Goal: Entertainment & Leisure: Consume media (video, audio)

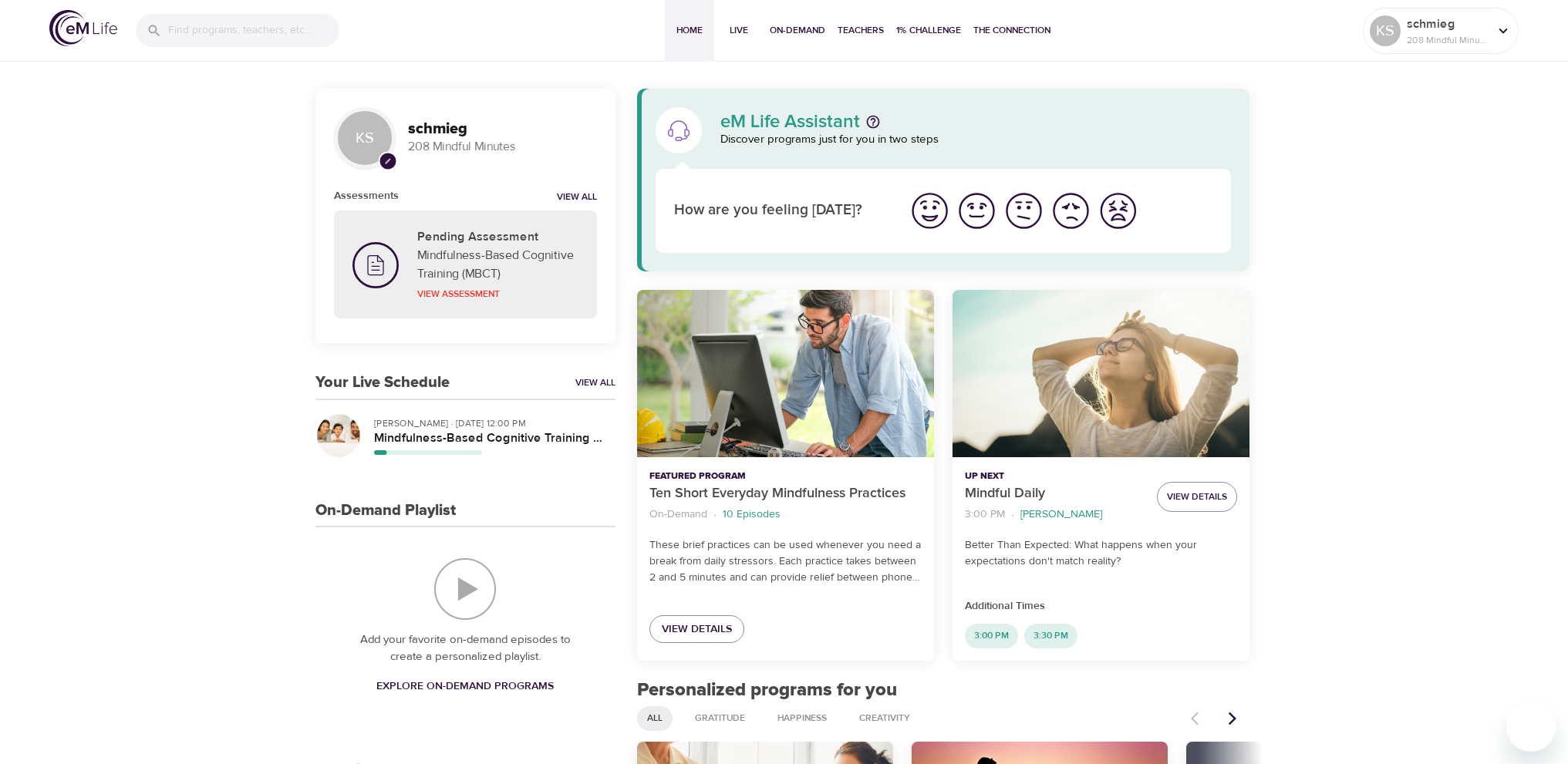
click at [1074, 212] on img "I'm feeling bad" at bounding box center [1071, 211] width 43 height 43
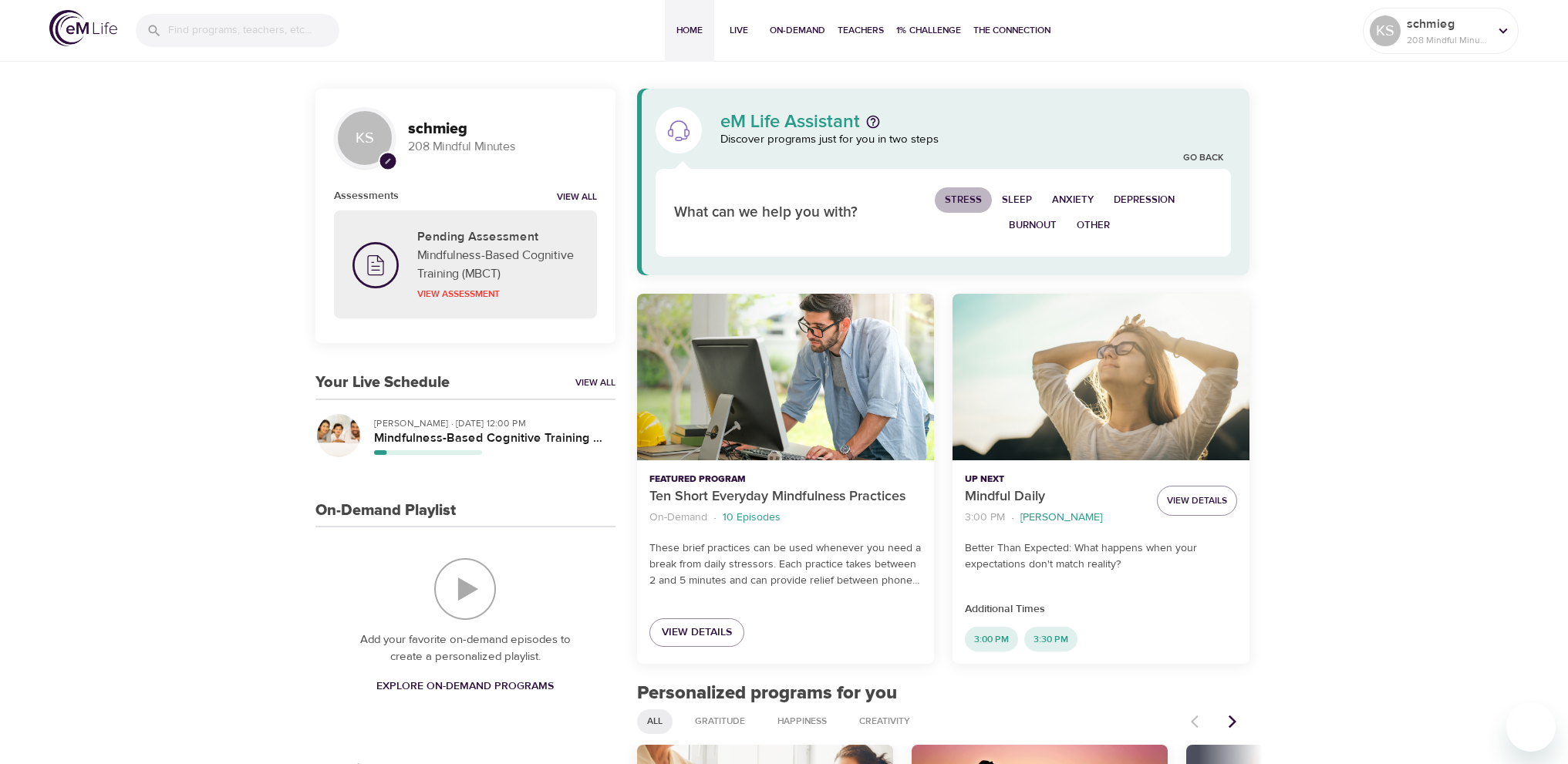
click at [968, 196] on span "Stress" at bounding box center [964, 200] width 37 height 18
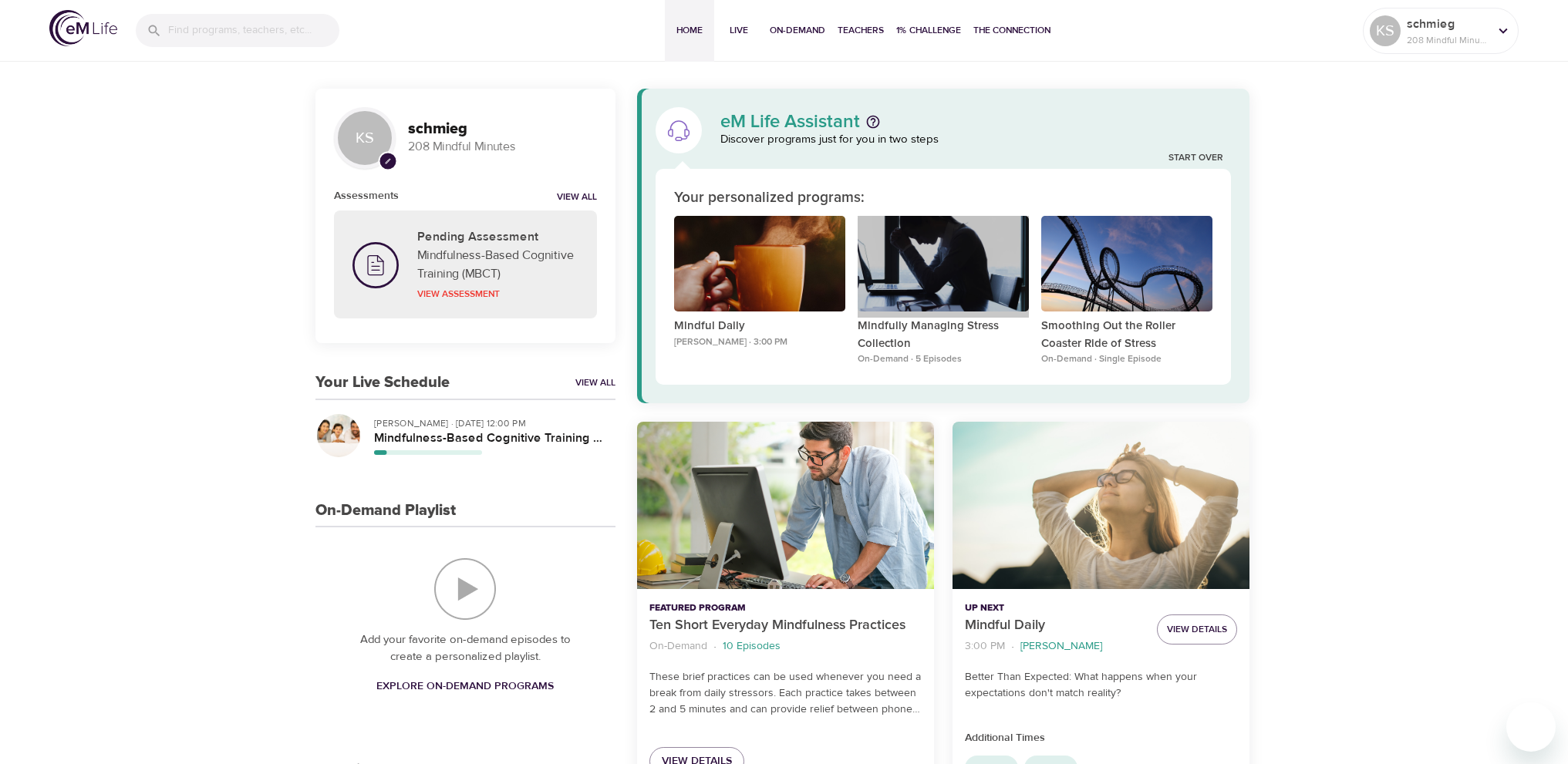
click at [1029, 219] on div "Mindfully Managing Stress Collection" at bounding box center [944, 264] width 171 height 96
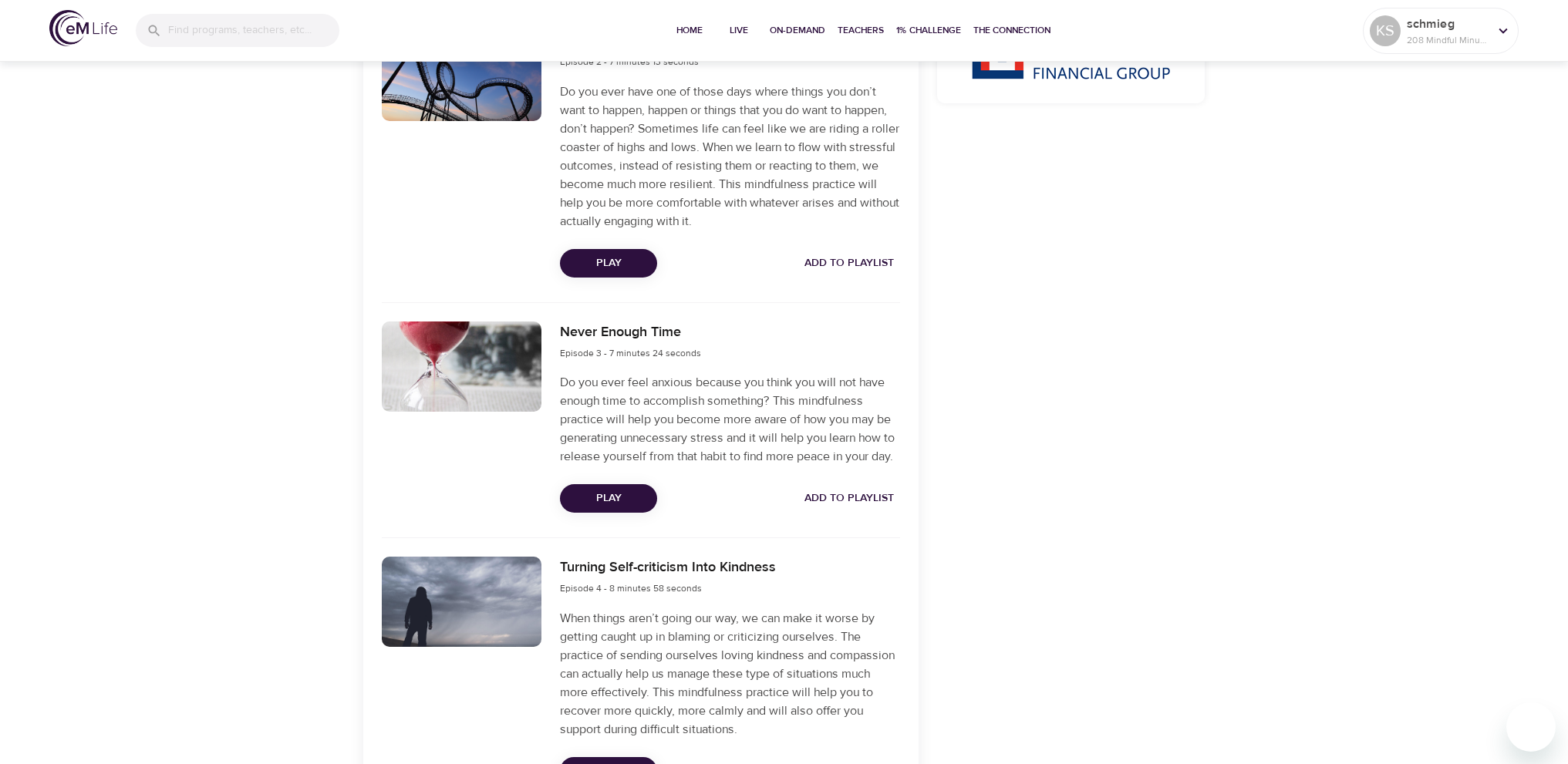
scroll to position [391, 0]
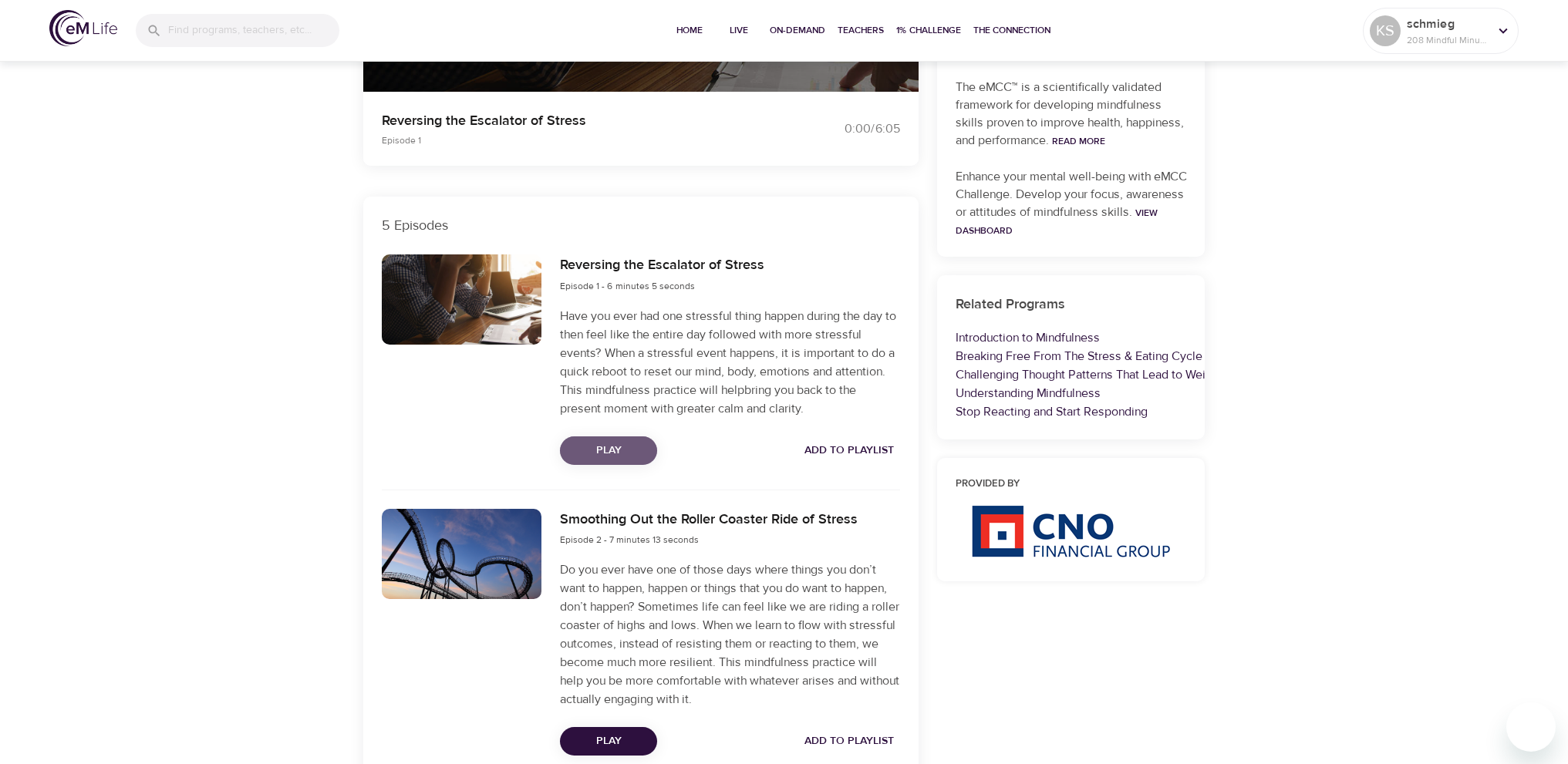
click at [597, 446] on span "Play" at bounding box center [609, 450] width 73 height 19
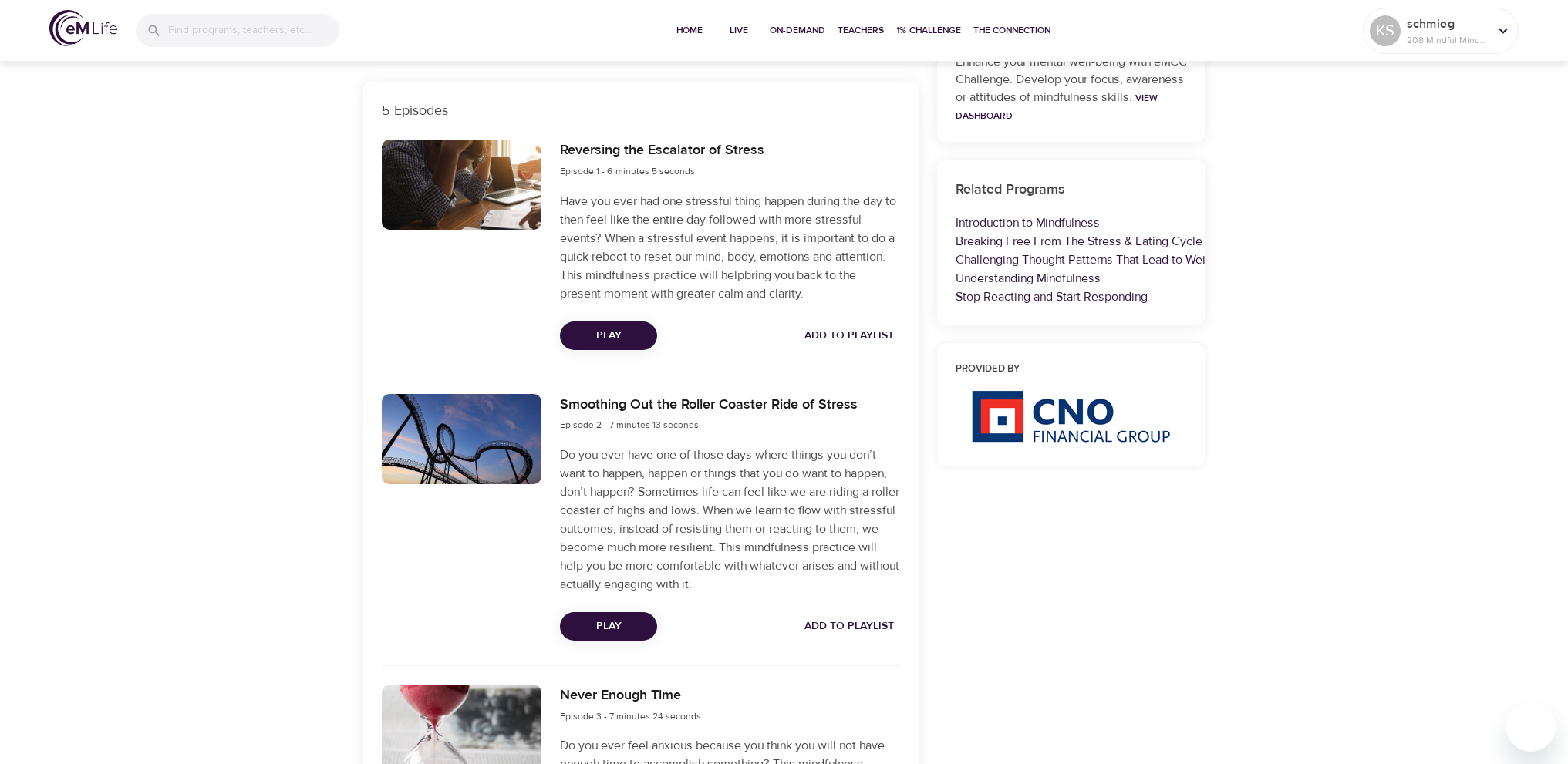
scroll to position [540, 0]
